Goal: Communication & Community: Answer question/provide support

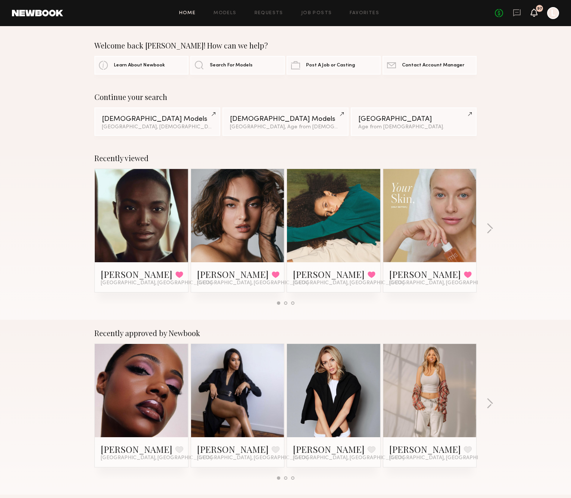
click at [533, 15] on icon at bounding box center [534, 12] width 6 height 5
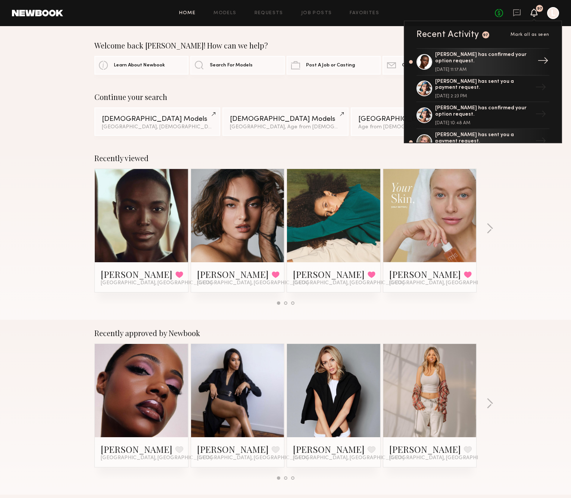
click at [513, 59] on div "[PERSON_NAME] has confirmed your option request." at bounding box center [483, 58] width 97 height 13
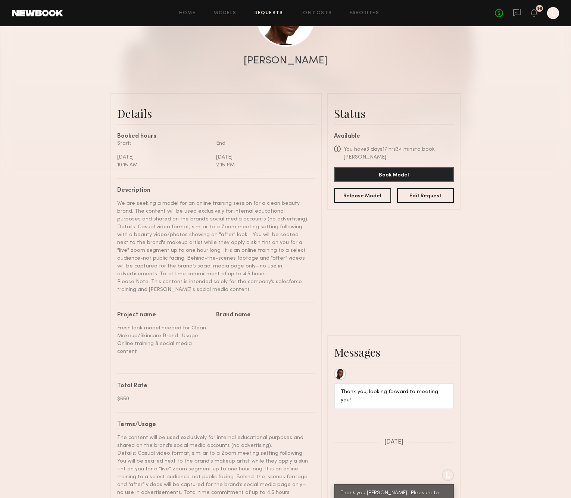
scroll to position [121, 0]
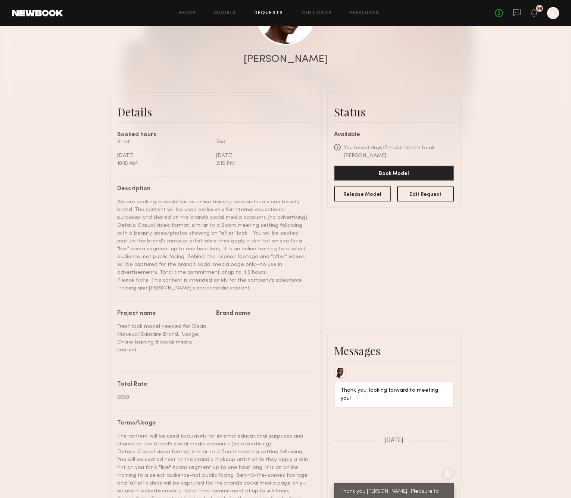
type textarea "**********"
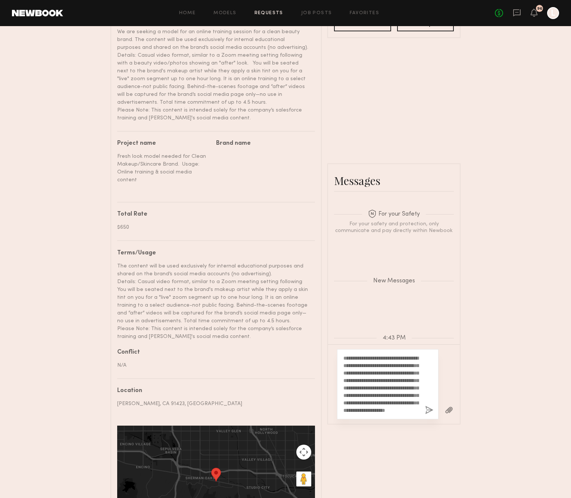
scroll to position [292, 0]
click at [426, 405] on button "button" at bounding box center [429, 409] width 8 height 9
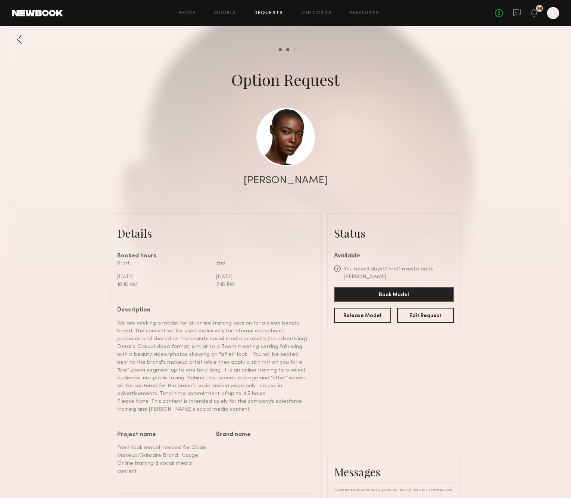
scroll to position [0, 0]
